Goal: Task Accomplishment & Management: Manage account settings

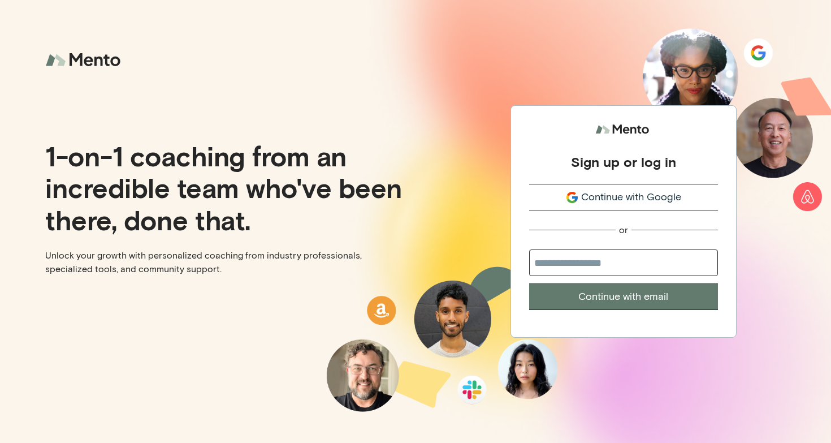
click at [568, 263] on input "email" at bounding box center [623, 262] width 189 height 27
type input "**********"
click at [529, 283] on button "Continue with email" at bounding box center [623, 296] width 189 height 27
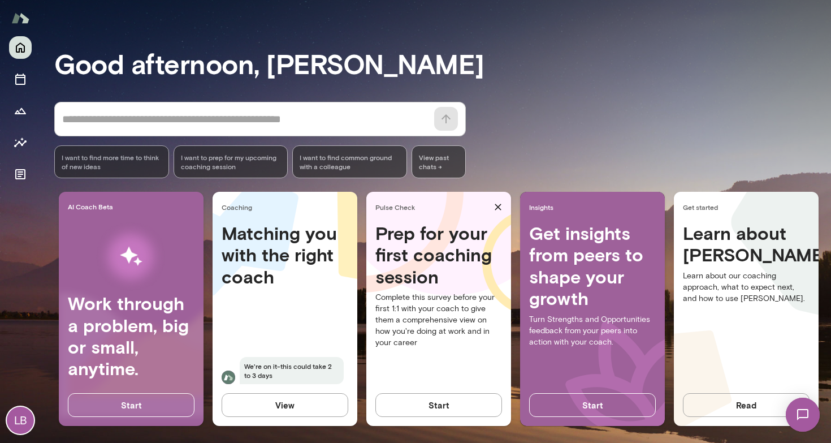
scroll to position [62, 0]
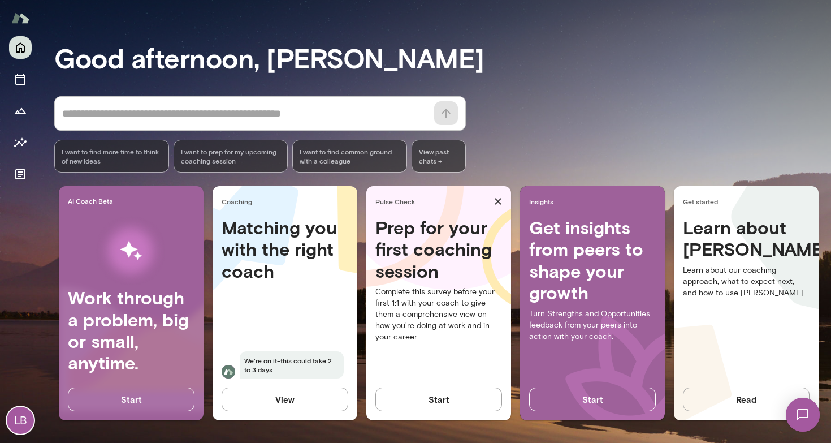
click at [305, 398] on button "View" at bounding box center [285, 399] width 127 height 24
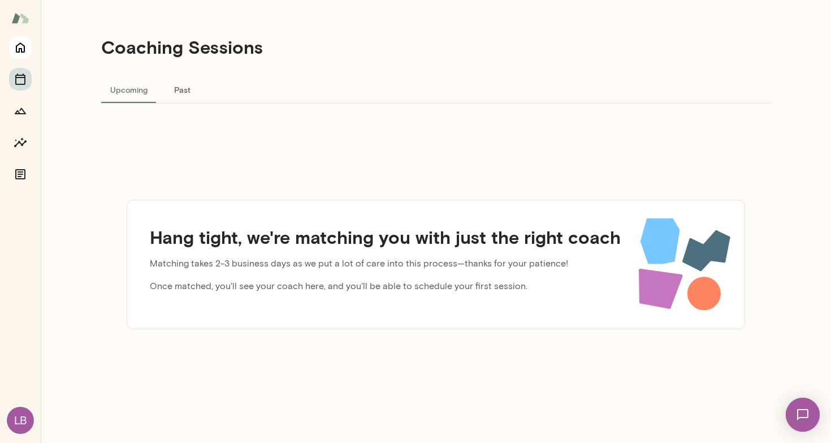
click at [18, 46] on icon "Home" at bounding box center [21, 48] width 14 height 14
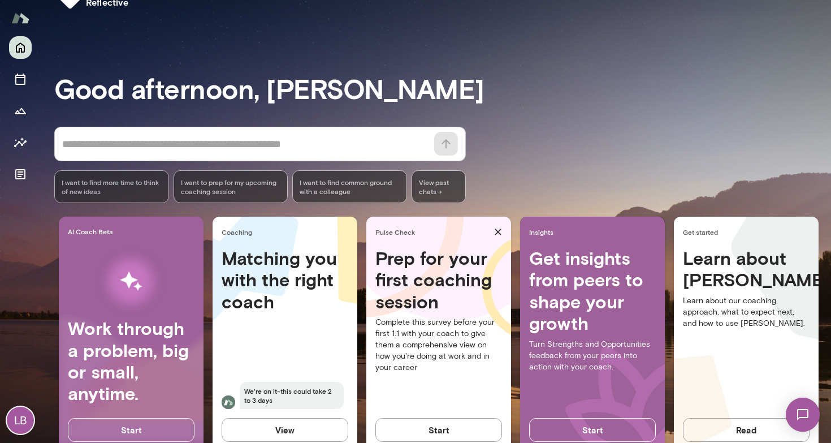
scroll to position [62, 0]
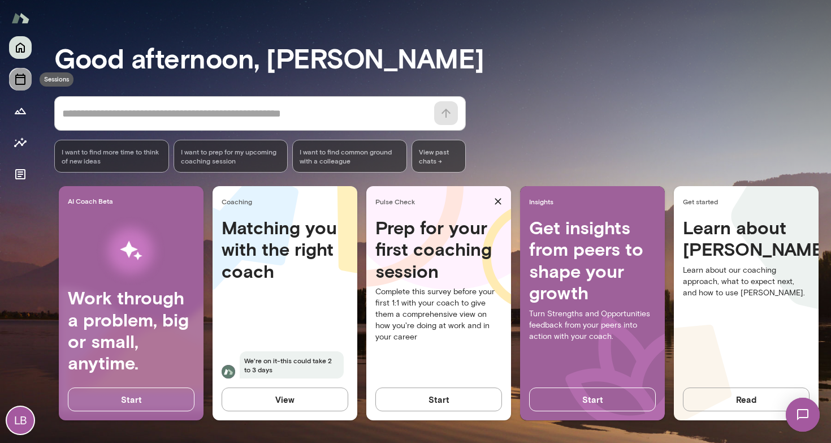
click at [23, 81] on icon "Sessions" at bounding box center [21, 79] width 14 height 14
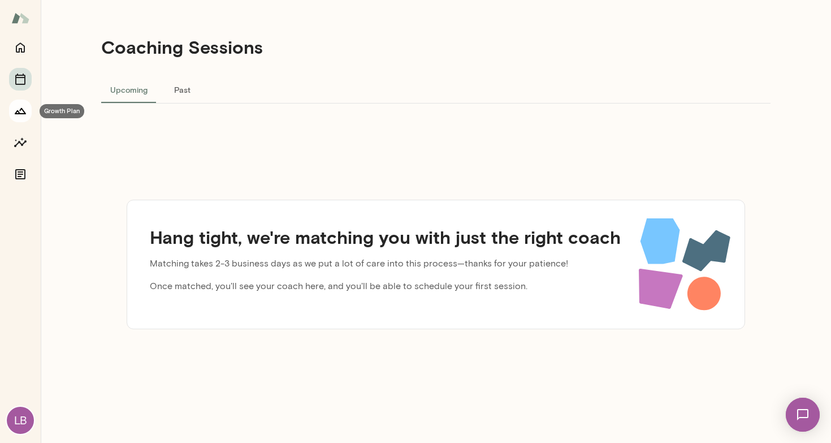
click at [21, 108] on icon "Growth Plan" at bounding box center [20, 111] width 11 height 6
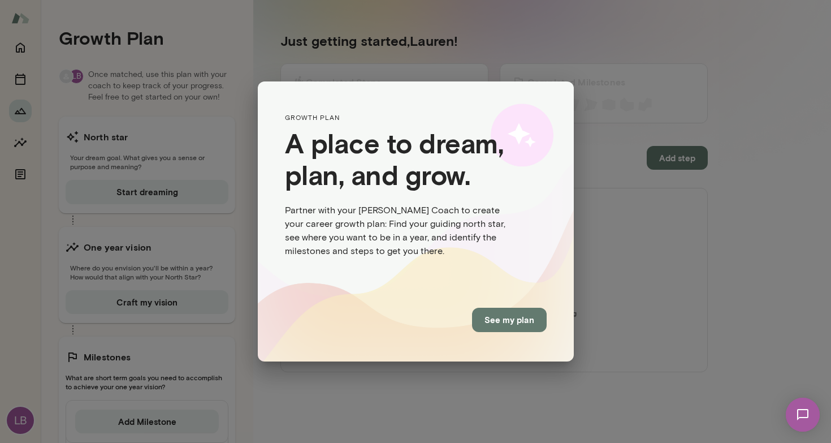
click at [497, 319] on button "See my plan" at bounding box center [509, 320] width 75 height 24
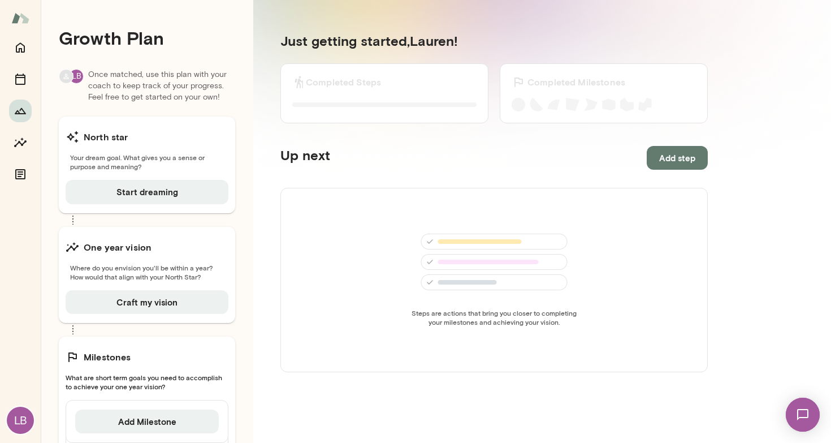
scroll to position [45, 0]
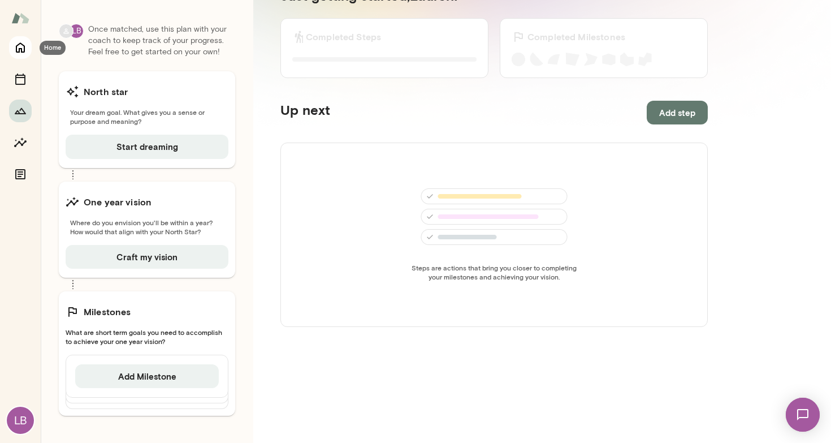
click at [27, 45] on icon "Home" at bounding box center [21, 48] width 14 height 14
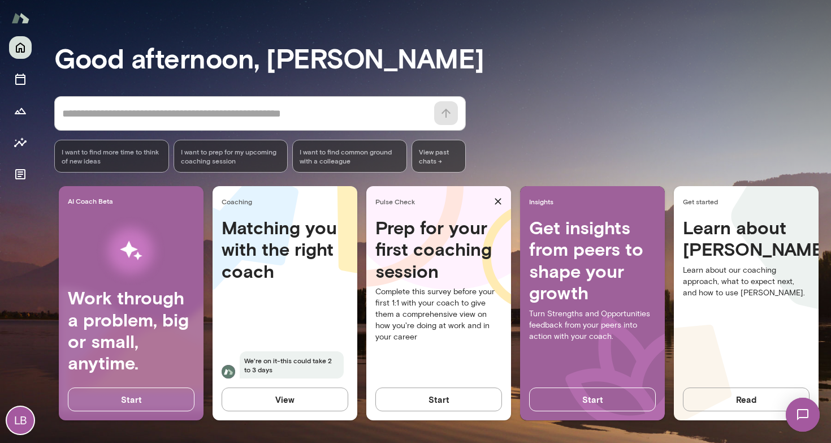
scroll to position [0, 15]
